Goal: Register for event/course

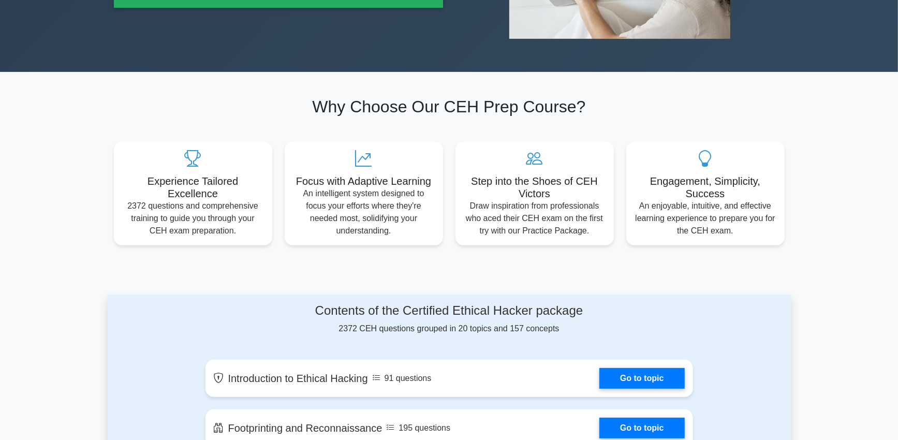
scroll to position [255, 0]
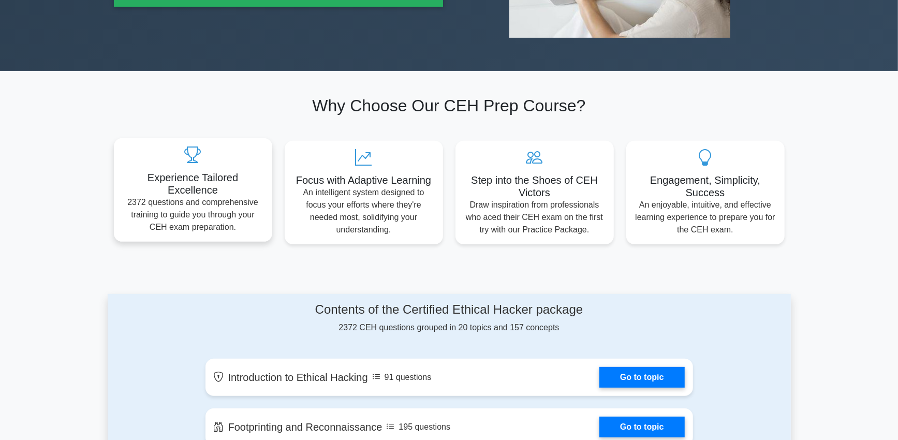
click at [222, 212] on p "2372 questions and comprehensive training to guide you through your CEH exam pr…" at bounding box center [193, 214] width 142 height 37
click at [226, 181] on h5 "Experience Tailored Excellence" at bounding box center [193, 183] width 142 height 25
click at [223, 199] on p "2372 questions and comprehensive training to guide you through your CEH exam pr…" at bounding box center [193, 214] width 142 height 37
click at [223, 169] on div "Experience Tailored Excellence 2372 questions and comprehensive training to gui…" at bounding box center [193, 190] width 158 height 104
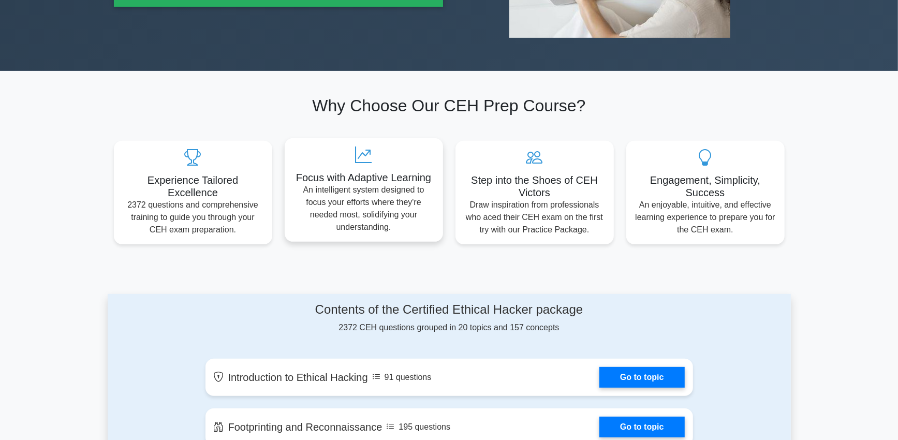
click at [371, 171] on h5 "Focus with Adaptive Learning" at bounding box center [364, 177] width 142 height 12
click at [232, 179] on h5 "Experience Tailored Excellence" at bounding box center [193, 183] width 142 height 25
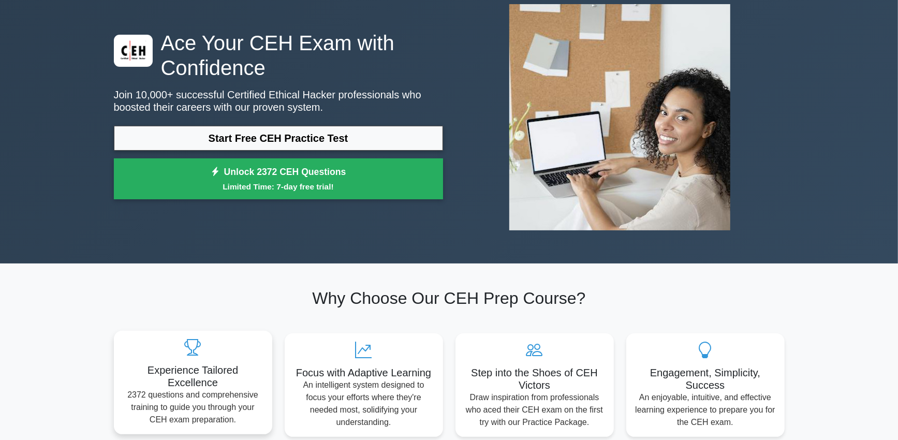
scroll to position [63, 0]
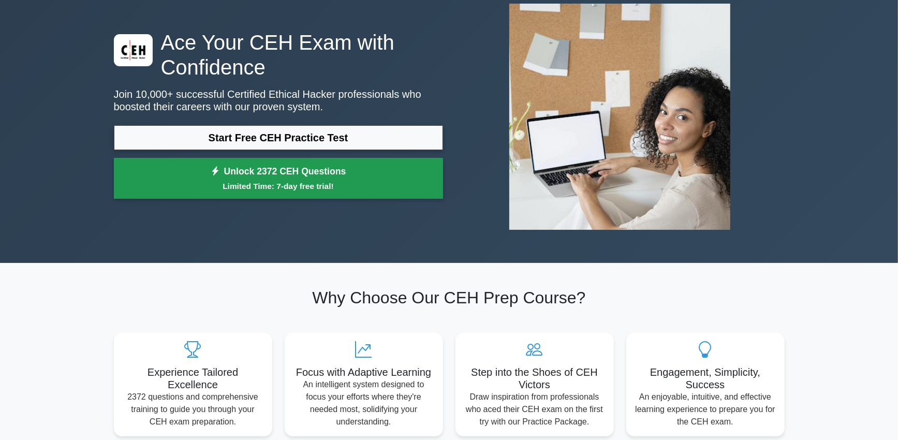
click at [232, 180] on small "Limited Time: 7-day free trial!" at bounding box center [278, 186] width 303 height 12
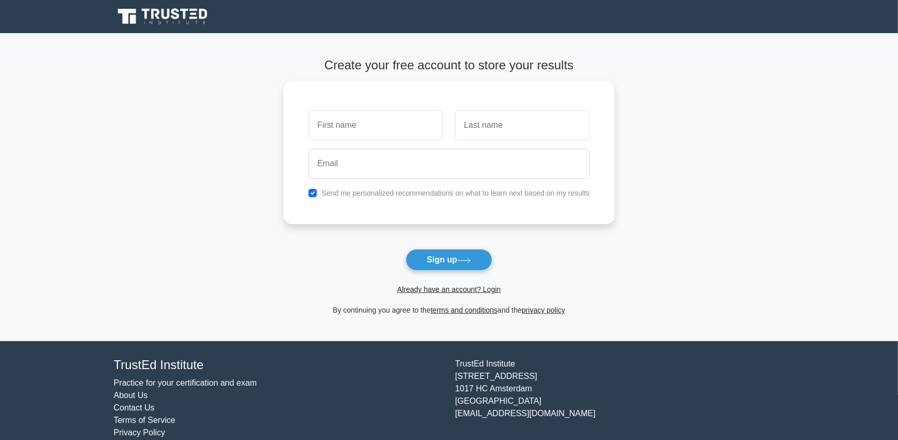
click at [166, 17] on icon at bounding box center [166, 14] width 8 height 10
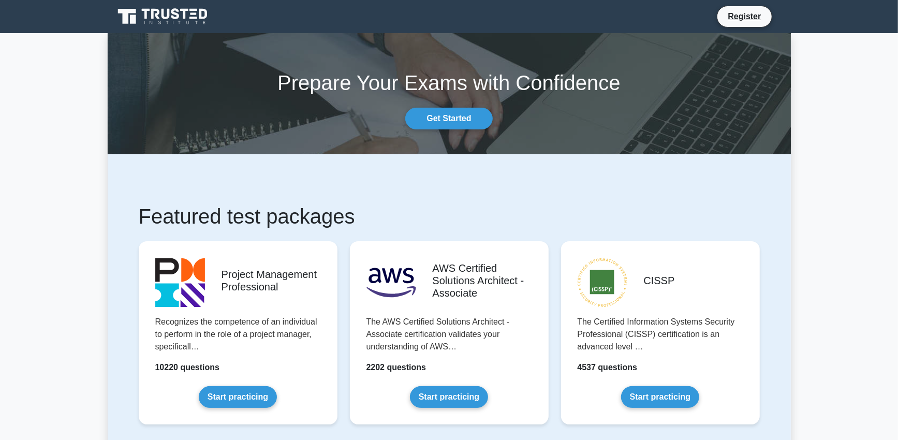
click at [150, 15] on icon at bounding box center [163, 17] width 99 height 20
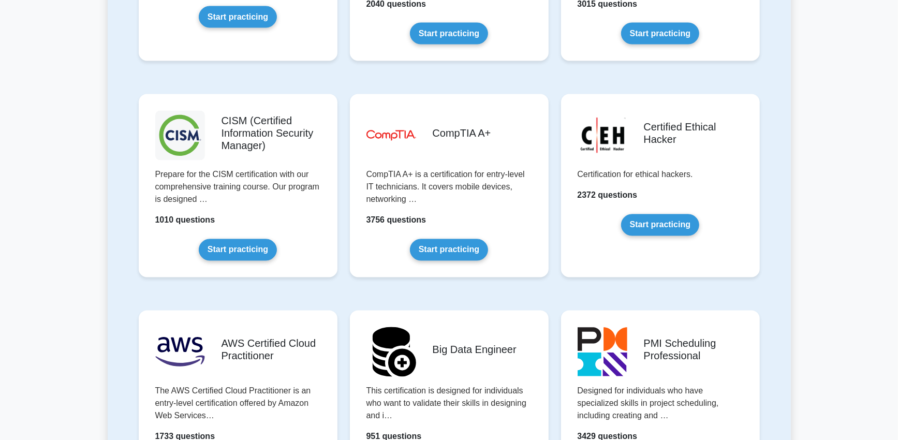
scroll to position [1457, 0]
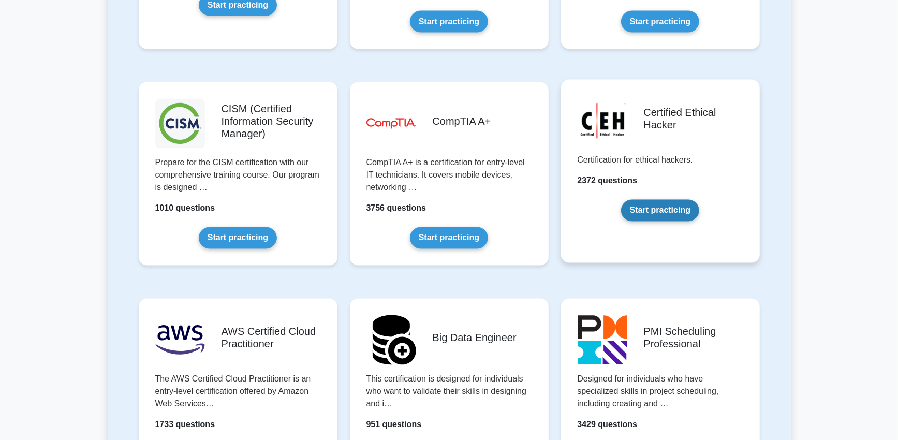
click at [621, 200] on link "Start practicing" at bounding box center [660, 211] width 78 height 22
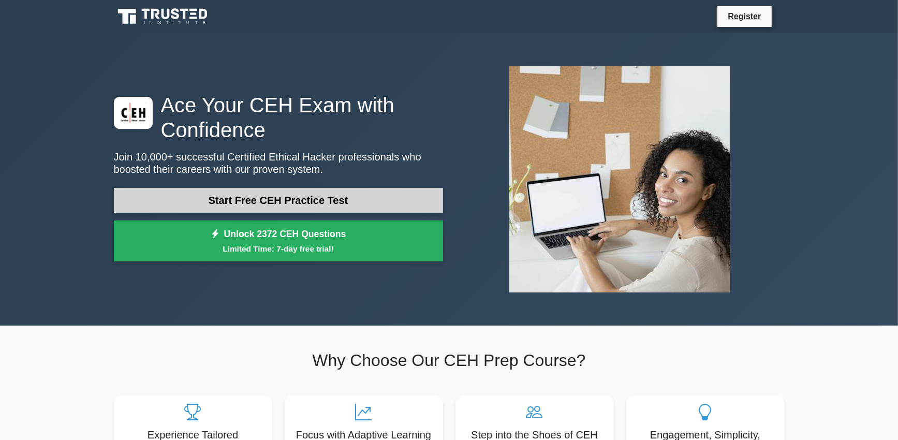
click at [207, 200] on link "Start Free CEH Practice Test" at bounding box center [278, 200] width 329 height 25
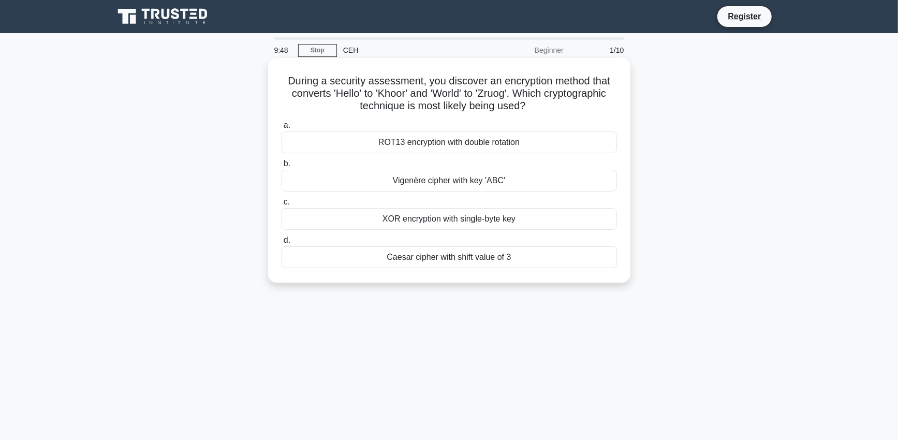
click at [440, 258] on div "Caesar cipher with shift value of 3" at bounding box center [449, 257] width 335 height 22
click at [282, 244] on input "d. Caesar cipher with shift value of 3" at bounding box center [282, 240] width 0 height 7
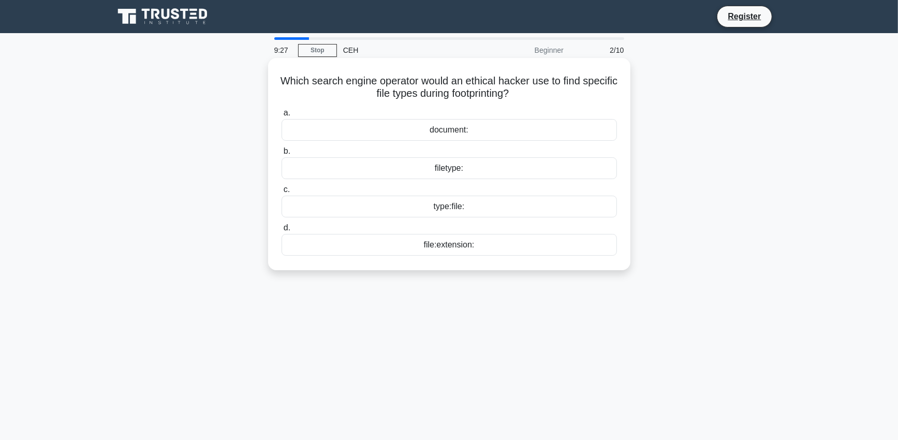
click at [460, 240] on div "file:extension:" at bounding box center [449, 245] width 335 height 22
click at [282, 231] on input "d. file:extension:" at bounding box center [282, 228] width 0 height 7
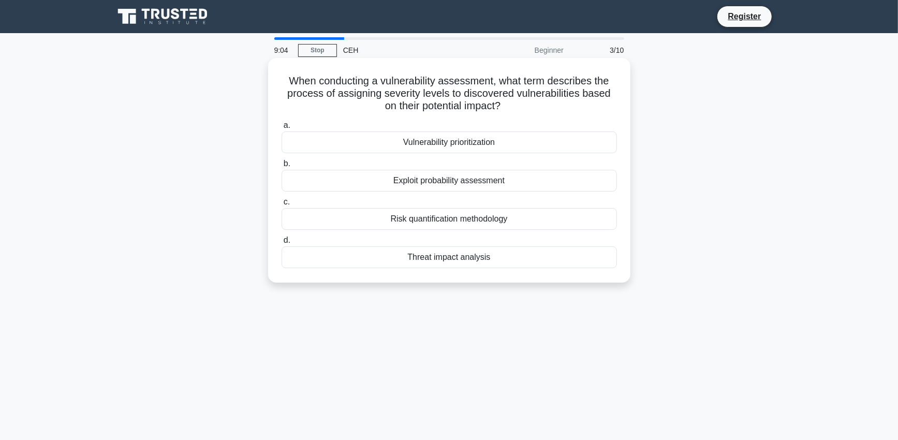
drag, startPoint x: 289, startPoint y: 80, endPoint x: 518, endPoint y: 99, distance: 229.7
click at [518, 99] on h5 "When conducting a vulnerability assessment, what term describes the process of …" at bounding box center [450, 94] width 338 height 38
copy h5 "When conducting a vulnerability assessment, what term describes the process of …"
click at [509, 213] on div "Risk quantification methodology" at bounding box center [449, 219] width 335 height 22
click at [282, 206] on input "c. Risk quantification methodology" at bounding box center [282, 202] width 0 height 7
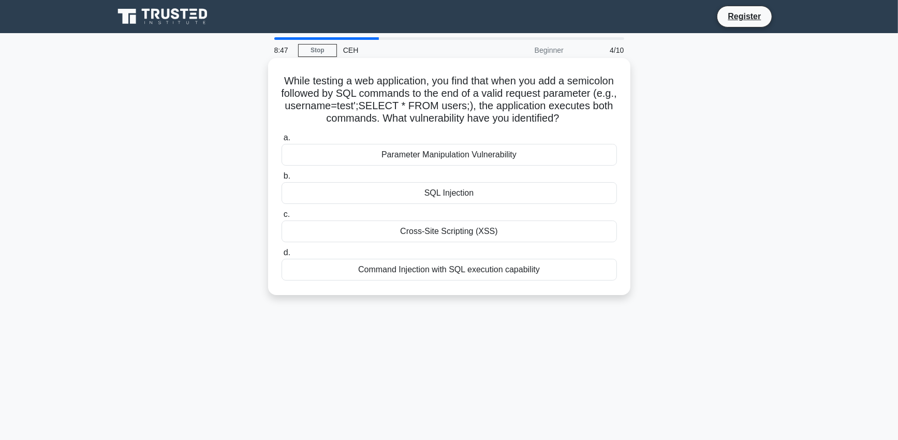
click at [467, 193] on div "SQL Injection" at bounding box center [449, 193] width 335 height 22
click at [282, 180] on input "b. SQL Injection" at bounding box center [282, 176] width 0 height 7
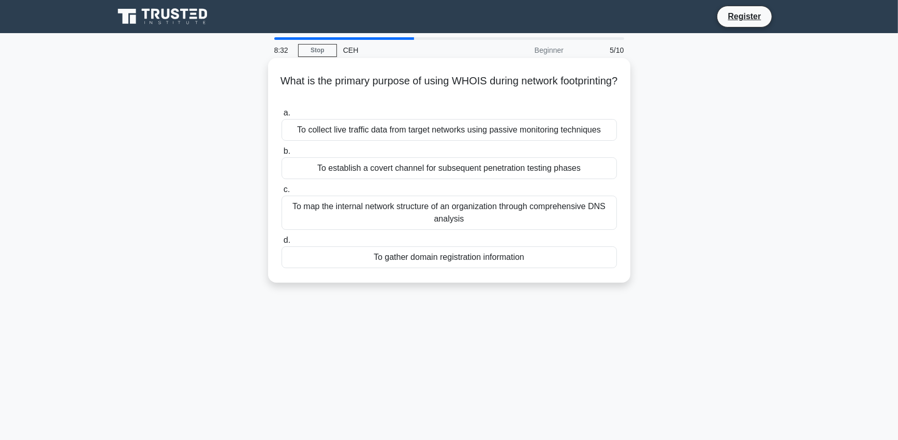
click at [496, 216] on div "To map the internal network structure of an organization through comprehensive …" at bounding box center [449, 213] width 335 height 34
click at [282, 193] on input "c. To map the internal network structure of an organization through comprehensi…" at bounding box center [282, 189] width 0 height 7
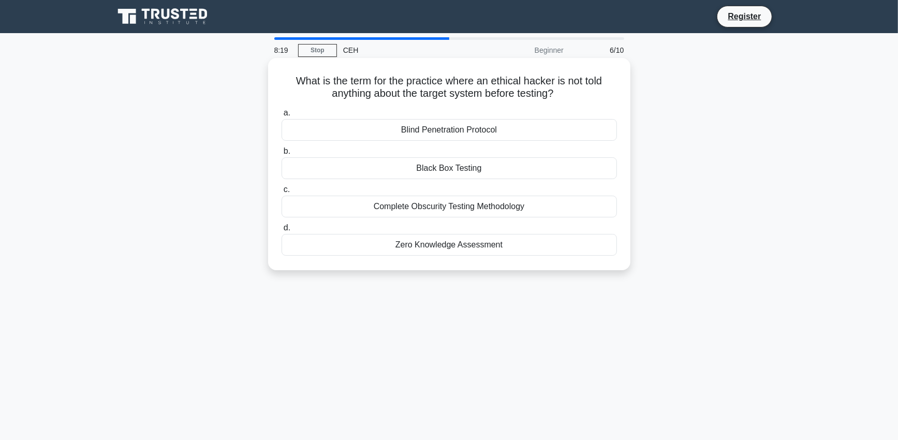
click at [471, 165] on div "Black Box Testing" at bounding box center [449, 168] width 335 height 22
click at [282, 155] on input "b. Black Box Testing" at bounding box center [282, 151] width 0 height 7
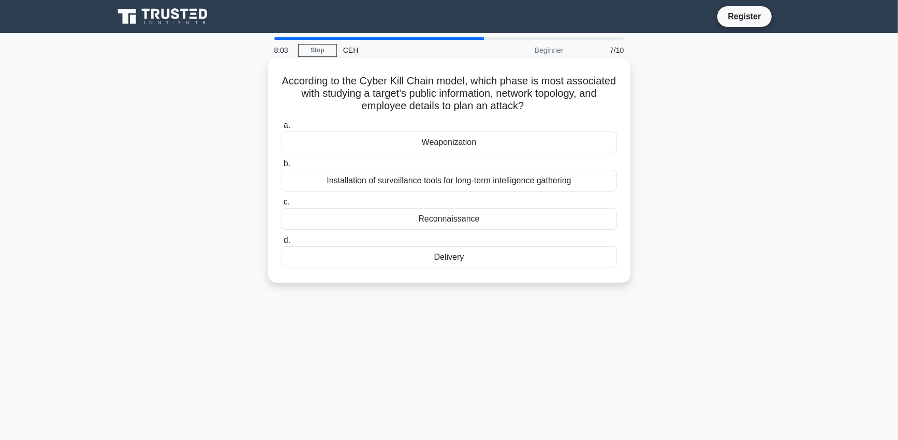
click at [450, 254] on div "Delivery" at bounding box center [449, 257] width 335 height 22
click at [282, 244] on input "d. Delivery" at bounding box center [282, 240] width 0 height 7
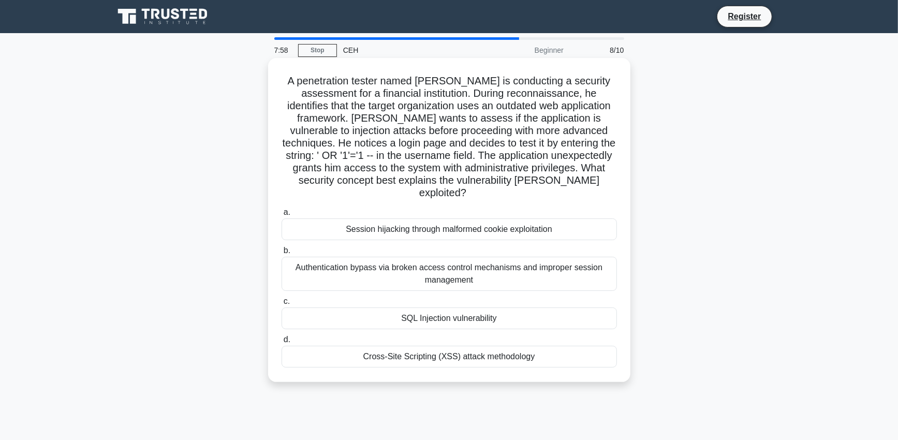
click at [477, 308] on div "SQL Injection vulnerability" at bounding box center [449, 319] width 335 height 22
click at [282, 303] on input "c. SQL Injection vulnerability" at bounding box center [282, 301] width 0 height 7
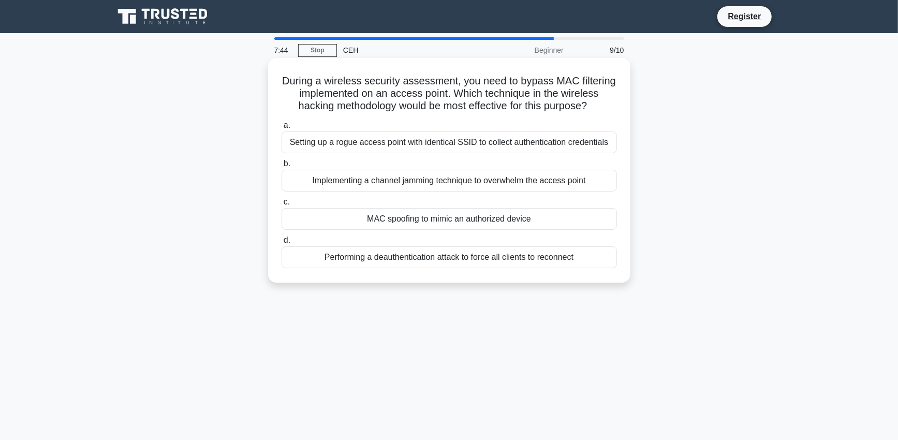
click at [477, 216] on div "MAC spoofing to mimic an authorized device" at bounding box center [449, 219] width 335 height 22
click at [282, 206] on input "c. MAC spoofing to mimic an authorized device" at bounding box center [282, 202] width 0 height 7
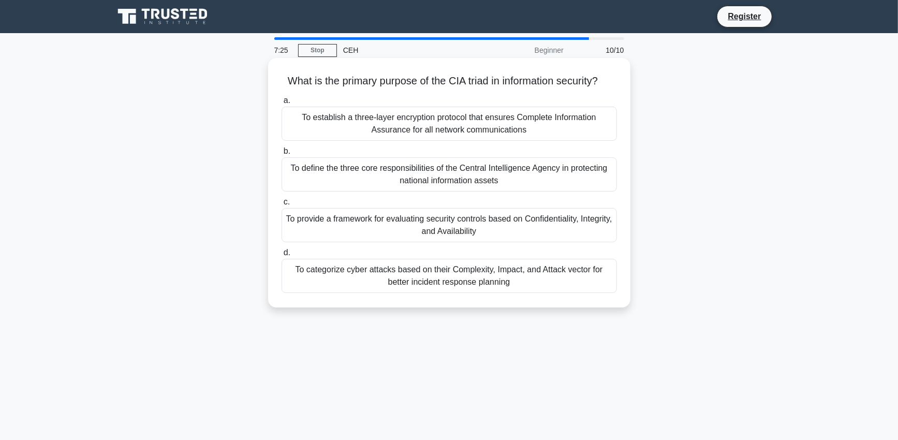
click at [461, 226] on div "To provide a framework for evaluating security controls based on Confidentialit…" at bounding box center [449, 225] width 335 height 34
click at [282, 206] on input "c. To provide a framework for evaluating security controls based on Confidentia…" at bounding box center [282, 202] width 0 height 7
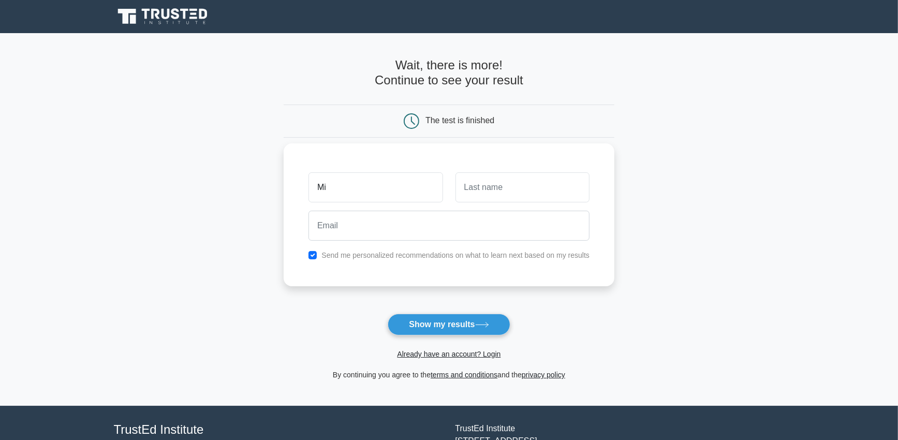
type input "Mik"
type input "[PERSON_NAME]"
type input "S"
type input "Szappanos"
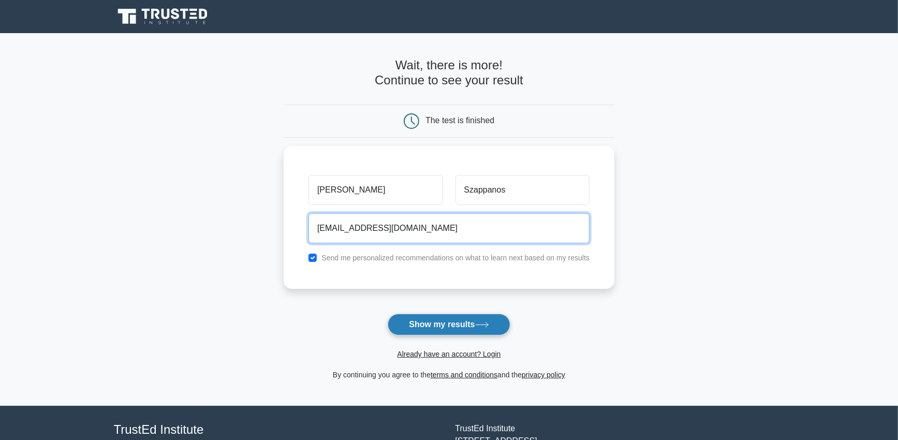
type input "szappanosm@gmail.com"
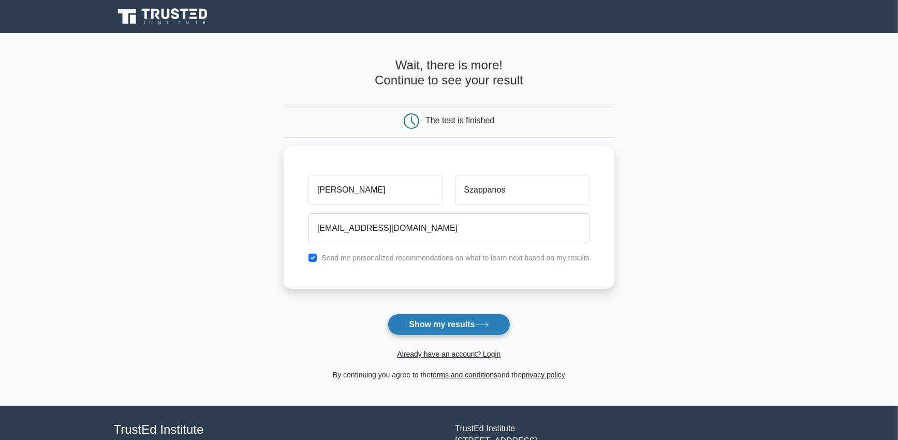
click at [465, 326] on button "Show my results" at bounding box center [449, 325] width 122 height 22
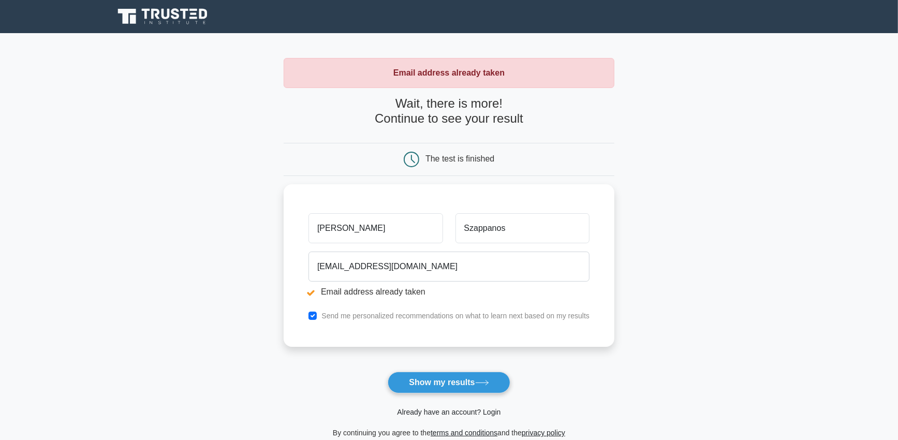
click at [447, 415] on link "Already have an account? Login" at bounding box center [449, 412] width 104 height 8
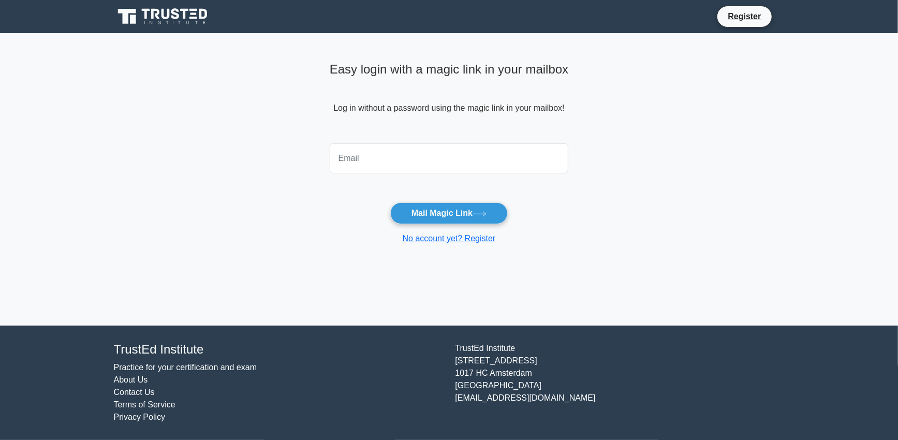
click at [494, 163] on input "email" at bounding box center [449, 158] width 239 height 30
type input "[EMAIL_ADDRESS][DOMAIN_NAME]"
click at [463, 210] on button "Mail Magic Link" at bounding box center [449, 213] width 118 height 22
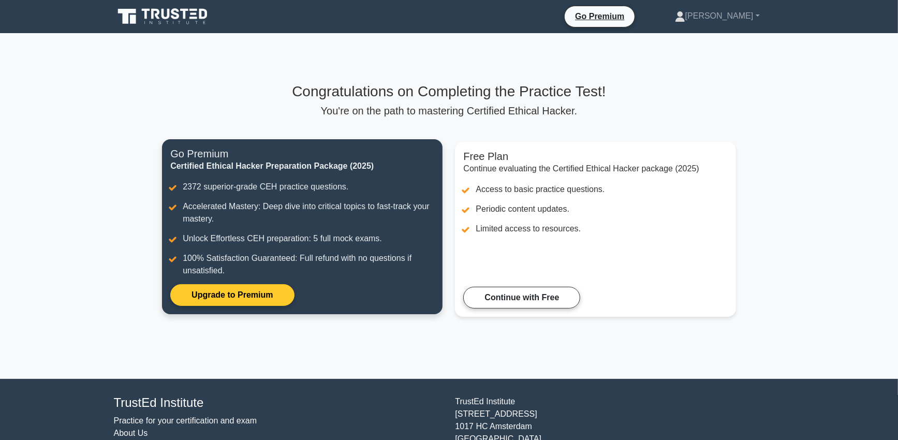
click at [250, 295] on link "Upgrade to Premium" at bounding box center [232, 295] width 124 height 22
